Goal: Transaction & Acquisition: Book appointment/travel/reservation

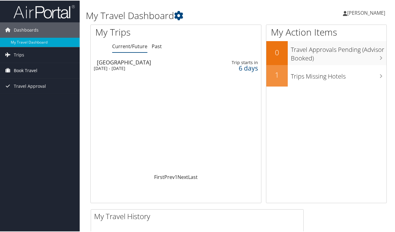
click at [31, 67] on span "Book Travel" at bounding box center [26, 69] width 24 height 15
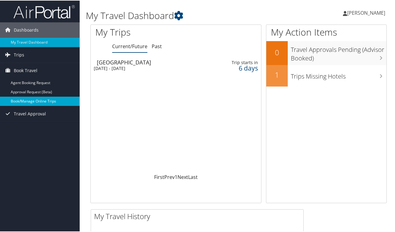
click at [36, 99] on link "Book/Manage Online Trips" at bounding box center [40, 100] width 80 height 9
